Goal: Task Accomplishment & Management: Complete application form

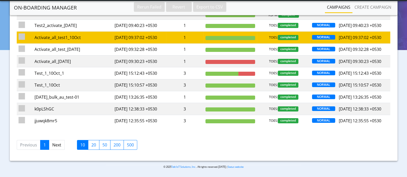
scroll to position [99, 0]
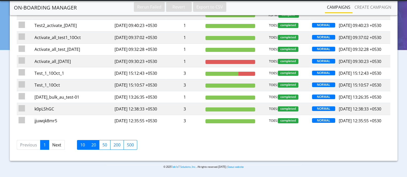
click at [93, 145] on label "20" at bounding box center [93, 145] width 11 height 10
click at [93, 145] on input "20" at bounding box center [92, 143] width 3 height 3
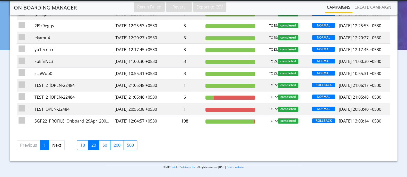
scroll to position [262, 0]
click at [62, 144] on link "Next" at bounding box center [57, 146] width 16 height 10
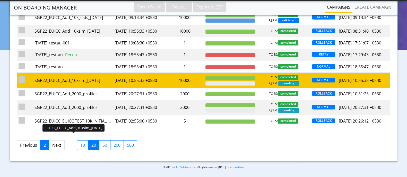
click at [98, 77] on div "SGP22_EUICC_Add_10ksim_30Sep" at bounding box center [72, 80] width 76 height 6
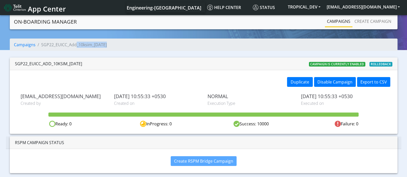
drag, startPoint x: 75, startPoint y: 44, endPoint x: 133, endPoint y: 46, distance: 57.7
click at [133, 46] on ol "Campaigns SGP22_EUICC_Add_10ksim_30Sep" at bounding box center [204, 45] width 388 height 12
drag, startPoint x: 254, startPoint y: 125, endPoint x: 271, endPoint y: 122, distance: 17.3
click at [271, 122] on div "Success: 10000" at bounding box center [251, 124] width 95 height 6
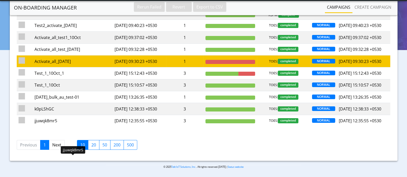
scroll to position [99, 0]
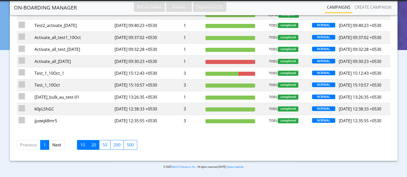
click at [94, 146] on label "20" at bounding box center [93, 145] width 11 height 10
click at [94, 145] on input "20" at bounding box center [92, 143] width 3 height 3
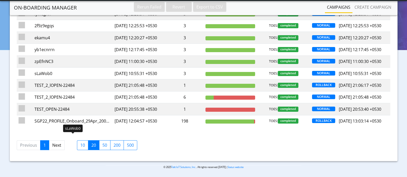
scroll to position [260, 0]
click at [58, 150] on link "Next" at bounding box center [57, 146] width 16 height 10
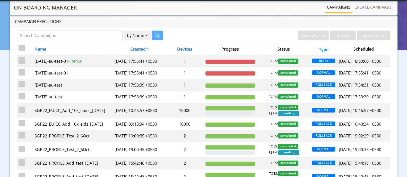
scroll to position [3, 0]
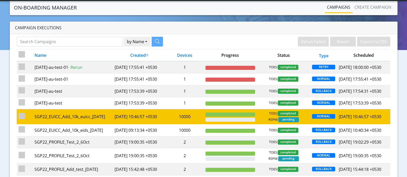
click at [124, 124] on td "2025-10-07 10:46:57 +0530" at bounding box center [139, 116] width 53 height 15
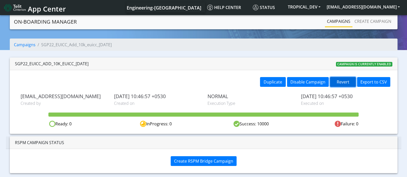
click at [347, 81] on button "Revert" at bounding box center [343, 82] width 26 height 10
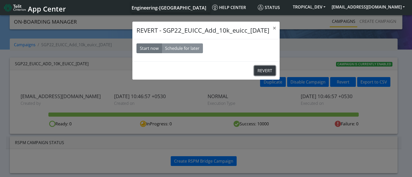
click at [257, 68] on button "REVERT" at bounding box center [264, 71] width 21 height 10
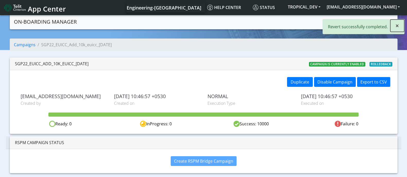
click at [395, 25] on button "×" at bounding box center [397, 26] width 14 height 12
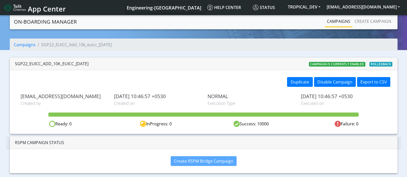
click at [344, 21] on link "Campaigns" at bounding box center [339, 21] width 28 height 10
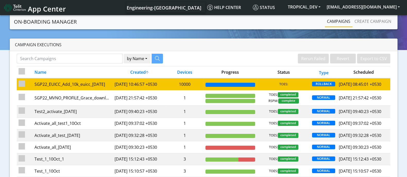
click at [112, 84] on td "SGP22_EUICC_Add_10k_euicc_7Oct" at bounding box center [73, 84] width 80 height 12
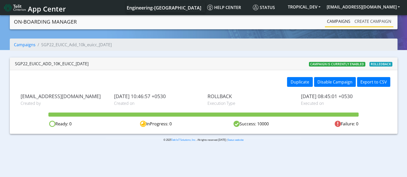
click at [372, 24] on link "Create campaign" at bounding box center [372, 21] width 41 height 10
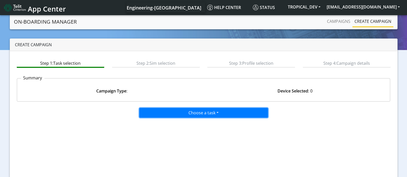
click at [208, 114] on button "Choose a task" at bounding box center [203, 113] width 129 height 10
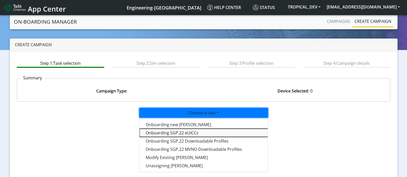
click at [189, 132] on tasksgp22eUICC-dropdown "Onboarding SGP.22 eUICCs" at bounding box center [204, 133] width 129 height 8
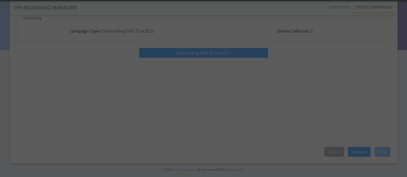
scroll to position [48, 0]
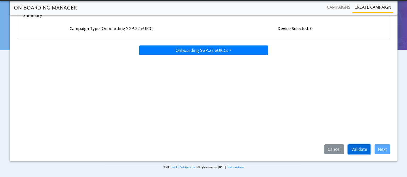
click at [361, 147] on button "Validate" at bounding box center [359, 150] width 22 height 10
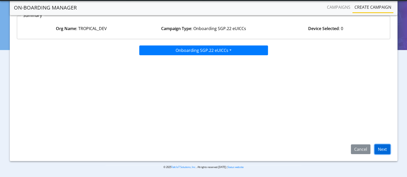
click at [379, 146] on button "Next" at bounding box center [383, 150] width 16 height 10
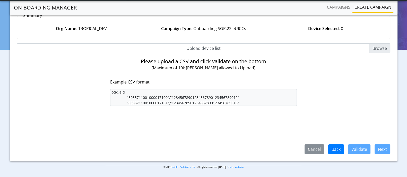
click at [372, 47] on input "Upload device list" at bounding box center [204, 48] width 374 height 10
type input "C:\fakepath\iccid_eid_10000.csv"
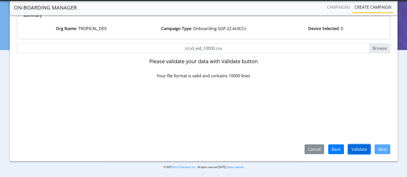
click at [365, 150] on button "Validate" at bounding box center [359, 150] width 22 height 10
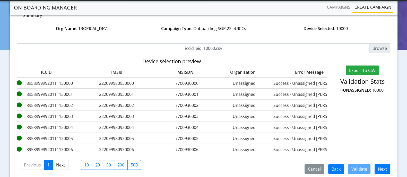
click at [68, 83] on label "89589999920111130000" at bounding box center [46, 83] width 59 height 6
click at [381, 170] on button "Next" at bounding box center [383, 169] width 16 height 10
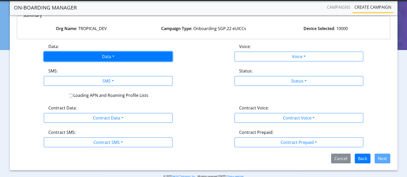
click at [92, 59] on button "Data" at bounding box center [108, 57] width 129 height 10
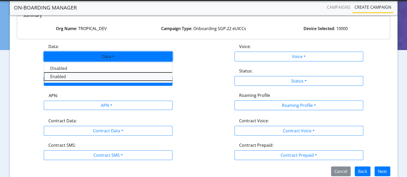
drag, startPoint x: 68, startPoint y: 75, endPoint x: 72, endPoint y: 75, distance: 3.6
click at [68, 75] on button "Enabled" at bounding box center [108, 77] width 129 height 8
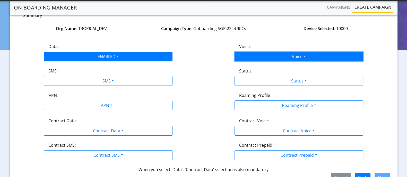
click at [299, 57] on button "Voice" at bounding box center [298, 57] width 129 height 10
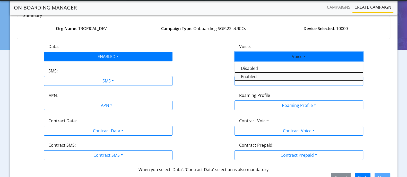
click at [260, 77] on button "Enabled" at bounding box center [299, 77] width 129 height 8
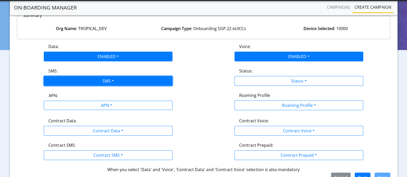
click at [107, 79] on button "SMS" at bounding box center [108, 81] width 129 height 10
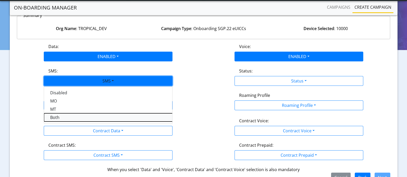
click at [58, 115] on button "Both" at bounding box center [108, 118] width 129 height 8
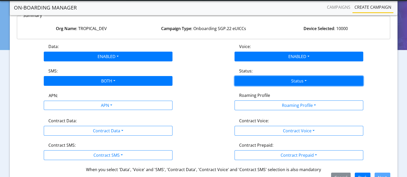
click at [277, 80] on button "Status" at bounding box center [298, 81] width 129 height 10
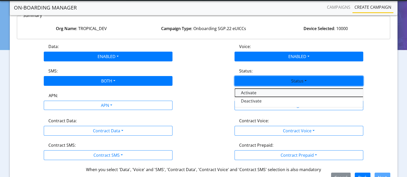
click at [259, 93] on button "Activate" at bounding box center [299, 93] width 129 height 8
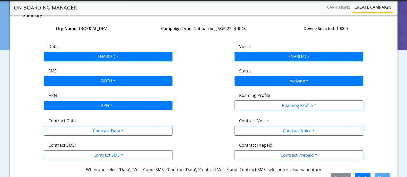
click at [123, 104] on div "APN" at bounding box center [106, 106] width 136 height 10
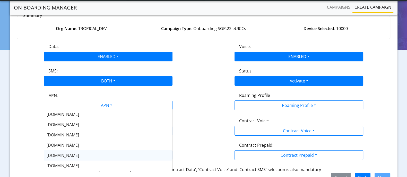
click at [60, 155] on span "nxt17.eu" at bounding box center [63, 156] width 32 height 6
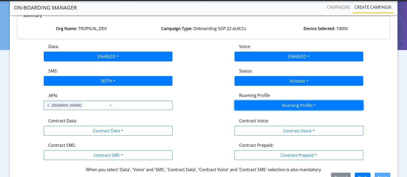
click at [269, 106] on button "Roaming Profile" at bounding box center [298, 106] width 129 height 10
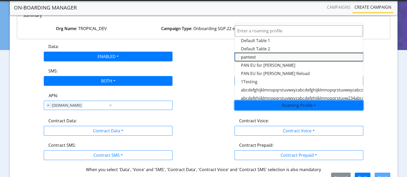
click at [253, 54] on Profile-dropdown "pantest" at bounding box center [299, 57] width 129 height 8
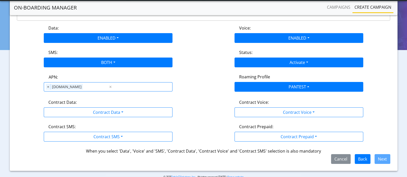
scroll to position [76, 0]
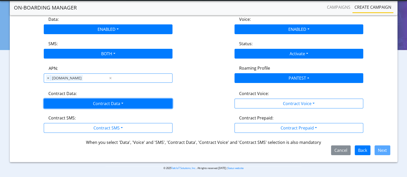
click at [91, 103] on button "Contract Data" at bounding box center [108, 104] width 129 height 10
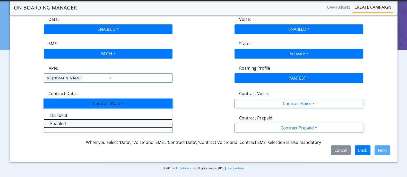
click at [62, 122] on Dataenabled-dropdown "Enabled" at bounding box center [108, 124] width 129 height 8
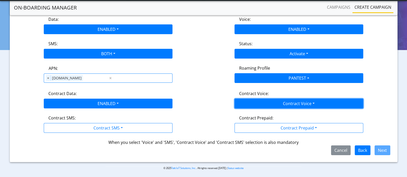
click at [287, 105] on button "Contract Voice" at bounding box center [298, 104] width 129 height 10
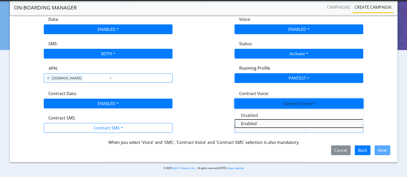
click at [252, 123] on Voiceenabled-dropdown "Enabled" at bounding box center [299, 124] width 129 height 8
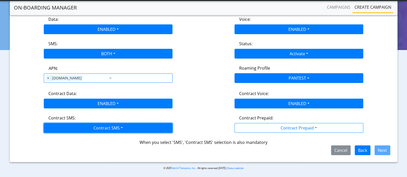
click at [124, 128] on button "Contract SMS" at bounding box center [108, 128] width 129 height 10
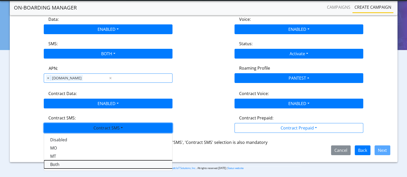
click at [89, 163] on SMSboth-dropdown "Both" at bounding box center [108, 165] width 129 height 8
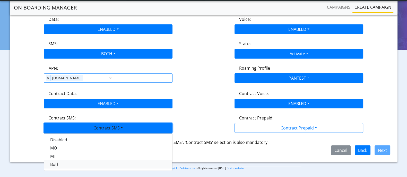
scroll to position [69, 0]
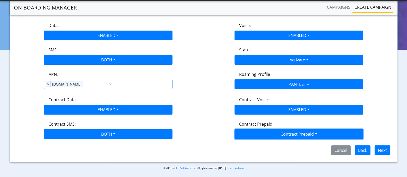
click at [309, 134] on button "Contract Prepaid" at bounding box center [298, 134] width 129 height 10
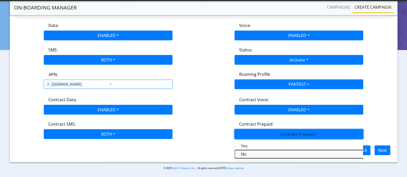
click at [246, 152] on Prepaidnotprepaid-dropdown "No" at bounding box center [299, 154] width 129 height 8
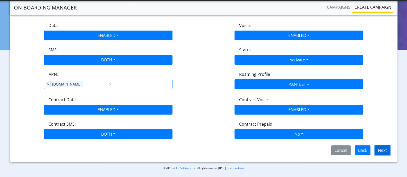
click at [387, 150] on button "Next" at bounding box center [383, 151] width 16 height 10
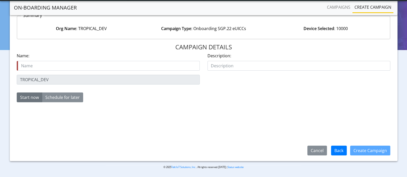
click at [97, 66] on input "text" at bounding box center [108, 66] width 183 height 10
type input "Add_euicc_10k_14Oct"
click at [361, 148] on button "Create Campaign" at bounding box center [370, 151] width 40 height 10
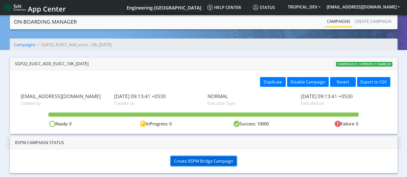
click at [208, 163] on span "Create RSPM Bridge Campaign" at bounding box center [203, 162] width 59 height 6
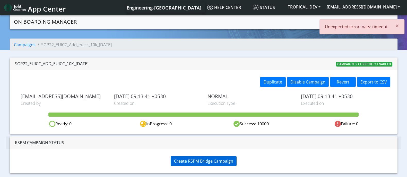
click at [212, 77] on div "Duplicate Disable Campaign Revert Export to CSV" at bounding box center [299, 82] width 191 height 11
click at [197, 160] on span "Create RSPM Bridge Campaign" at bounding box center [203, 162] width 59 height 6
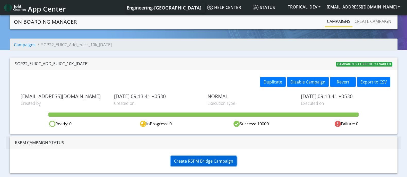
click at [211, 165] on button "Create RSPM Bridge Campaign" at bounding box center [204, 161] width 66 height 10
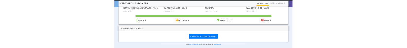
scroll to position [65, 0]
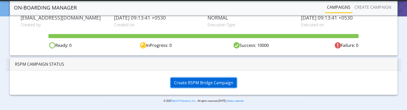
click at [204, 82] on span "Create RSPM Bridge Campaign" at bounding box center [203, 83] width 59 height 6
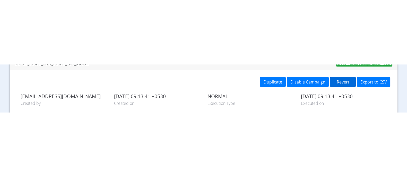
scroll to position [0, 0]
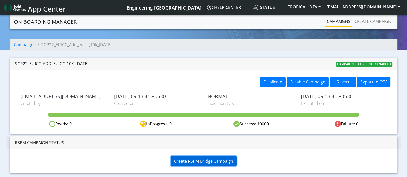
click at [228, 162] on span "Create RSPM Bridge Campaign" at bounding box center [203, 162] width 59 height 6
click at [185, 160] on span "Create RSPM Bridge Campaign" at bounding box center [203, 162] width 59 height 6
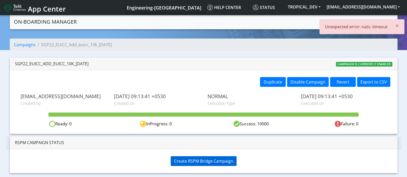
click at [19, 5] on img at bounding box center [15, 8] width 22 height 8
